Goal: Information Seeking & Learning: Learn about a topic

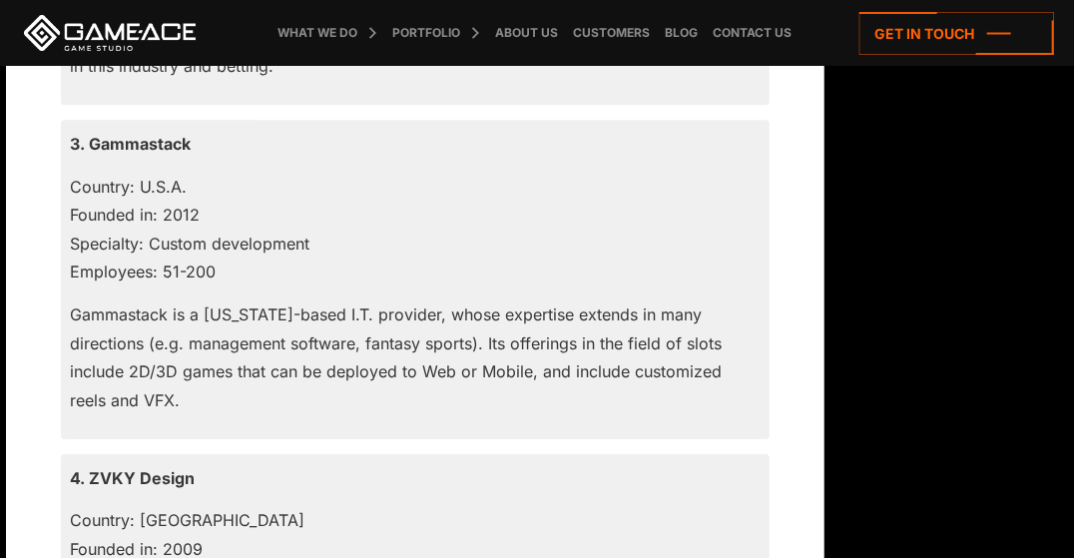
scroll to position [2291, 0]
click at [146, 133] on p "3. Gammastack" at bounding box center [415, 143] width 689 height 28
copy p "Gammastack"
click at [121, 144] on p "3. Gammastack" at bounding box center [415, 143] width 689 height 28
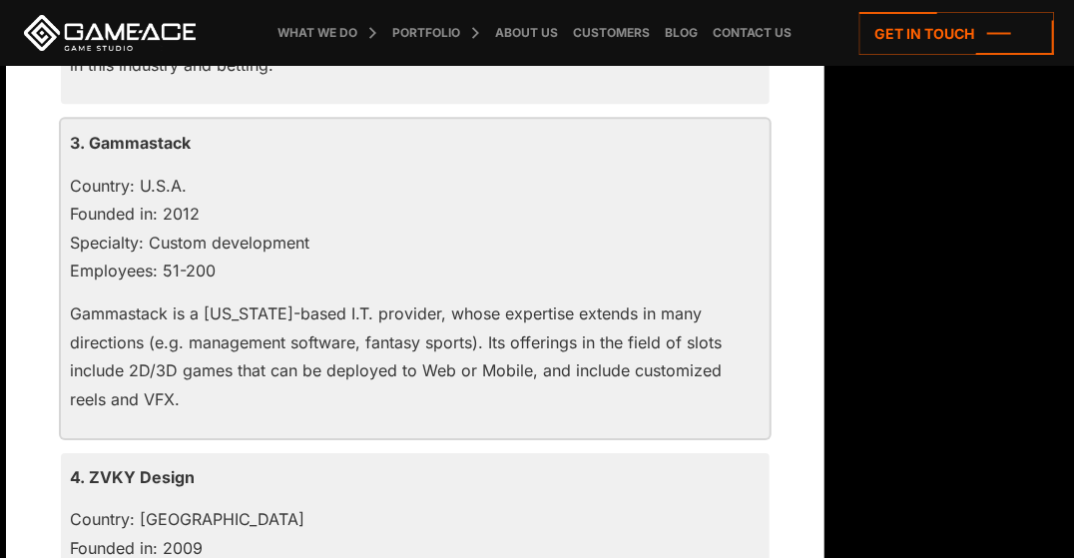
click at [120, 145] on p "3. Gammastack" at bounding box center [415, 143] width 689 height 28
drag, startPoint x: 122, startPoint y: 147, endPoint x: 464, endPoint y: 204, distance: 347.2
click at [464, 204] on p "Country: U.S.A. Founded in: 2012 Specialty: Custom development Employees: 51-200" at bounding box center [415, 229] width 689 height 114
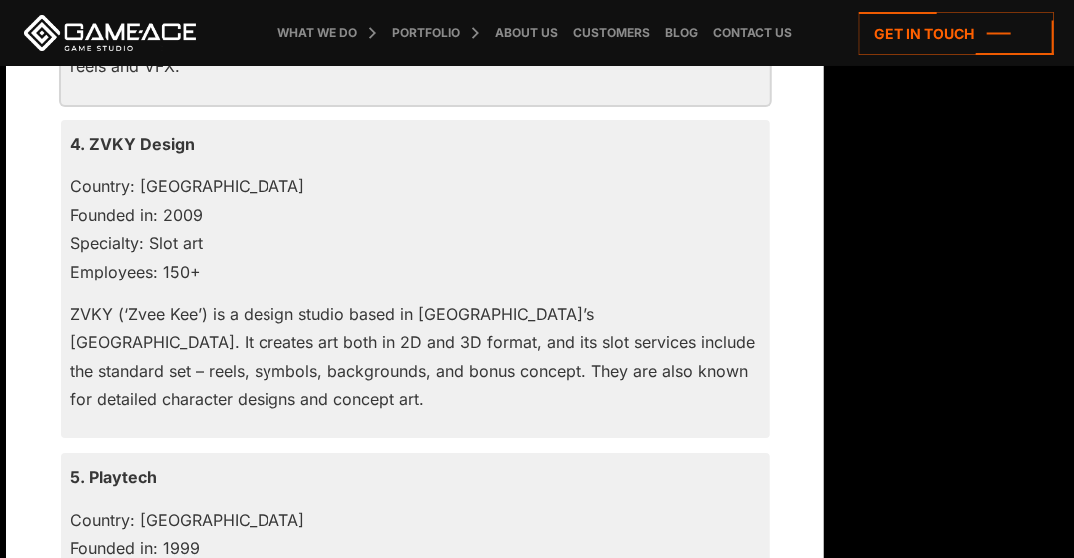
scroll to position [2624, 0]
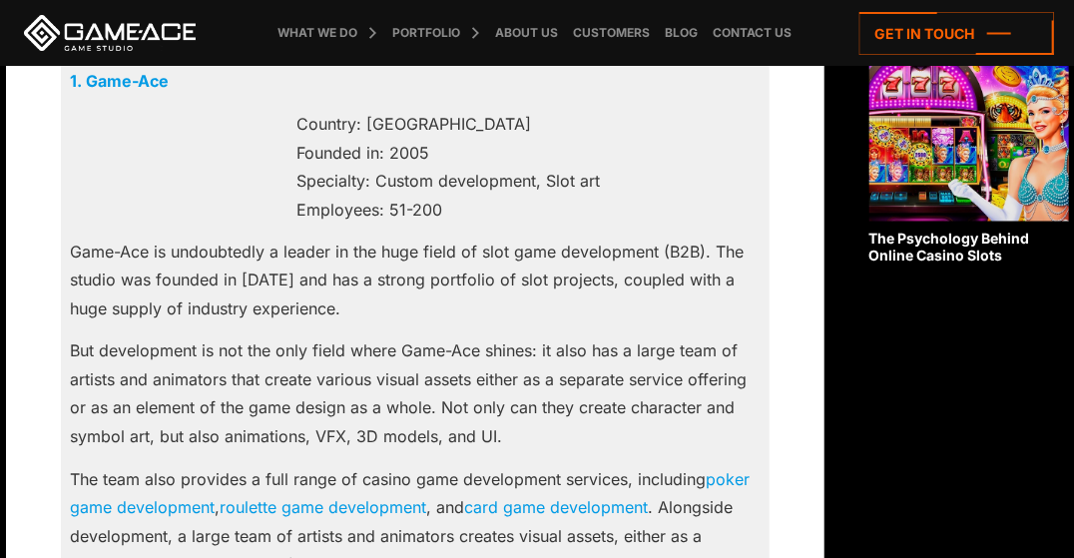
scroll to position [1246, 0]
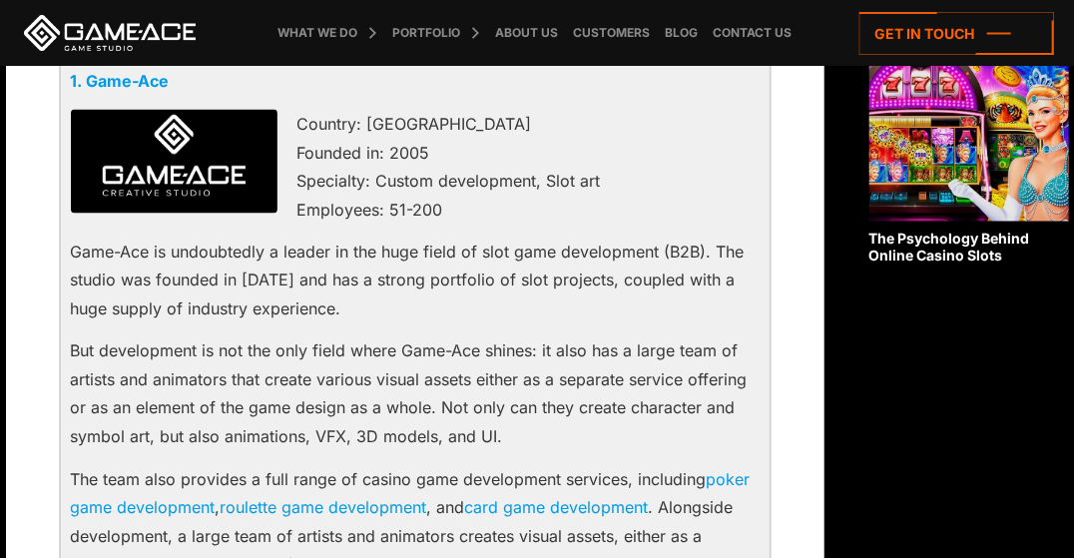
click at [125, 79] on link "1. Game-Ace" at bounding box center [120, 81] width 99 height 20
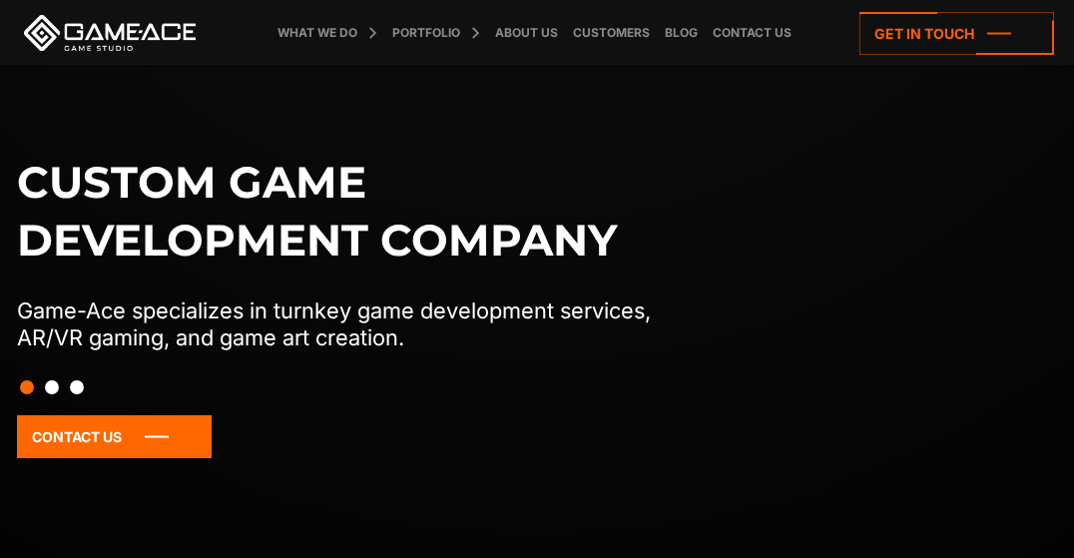
click at [822, 354] on div "Custom game development company Game-Ace specializes in turnkey game developmen…" at bounding box center [537, 334] width 1062 height 361
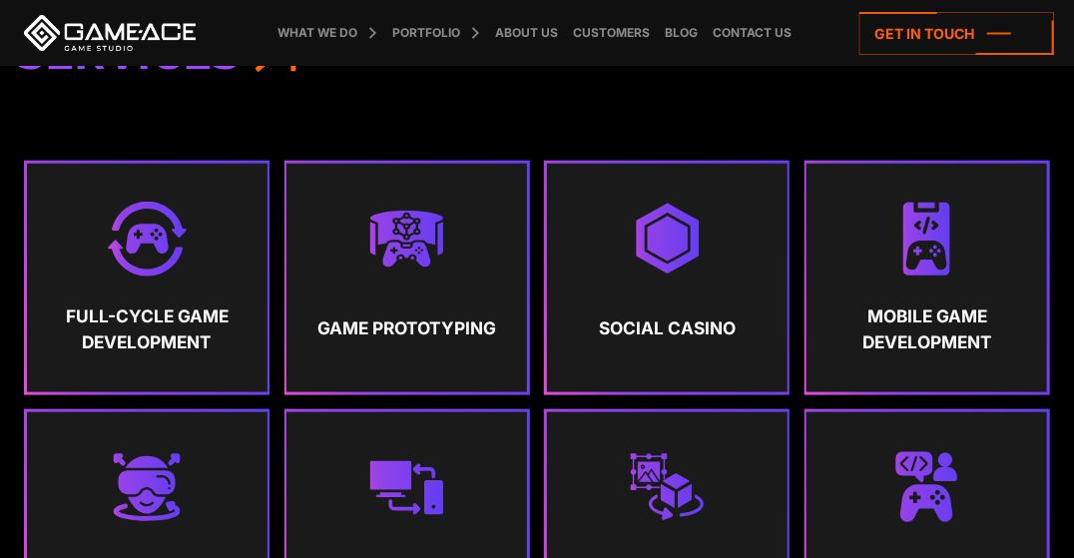
scroll to position [736, 0]
